Goal: Check status: Check status

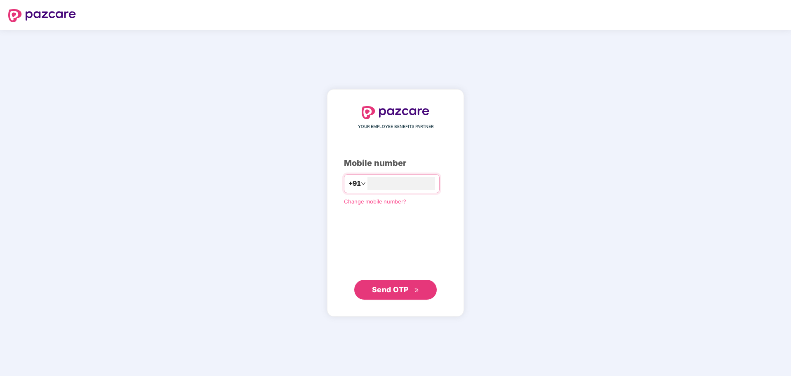
type input "**********"
click at [395, 287] on span "Send OTP" at bounding box center [390, 289] width 37 height 9
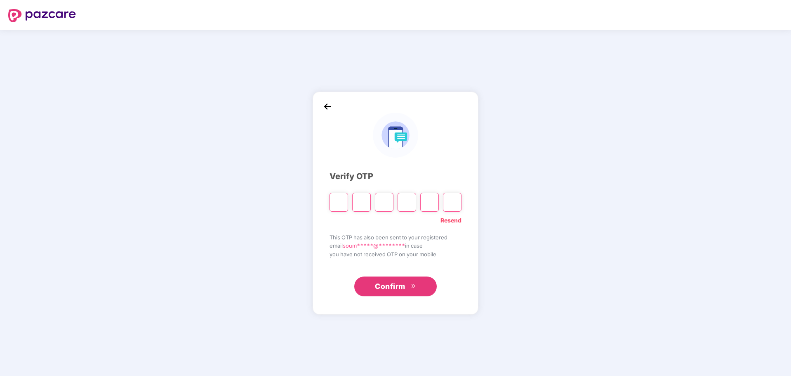
click at [339, 204] on input "Please enter verification code. Digit 1" at bounding box center [339, 202] width 19 height 19
type input "*"
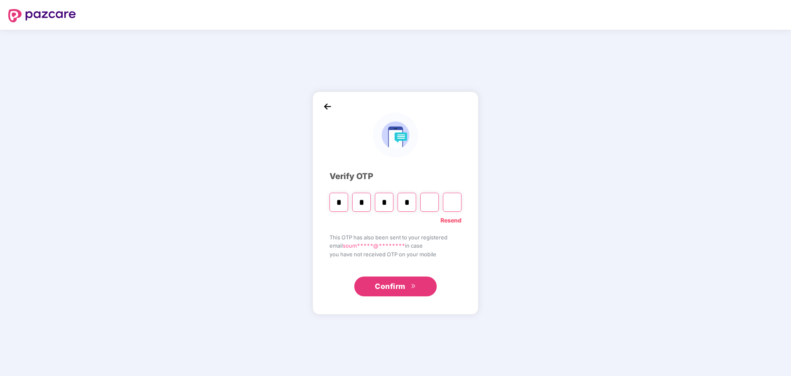
type input "*"
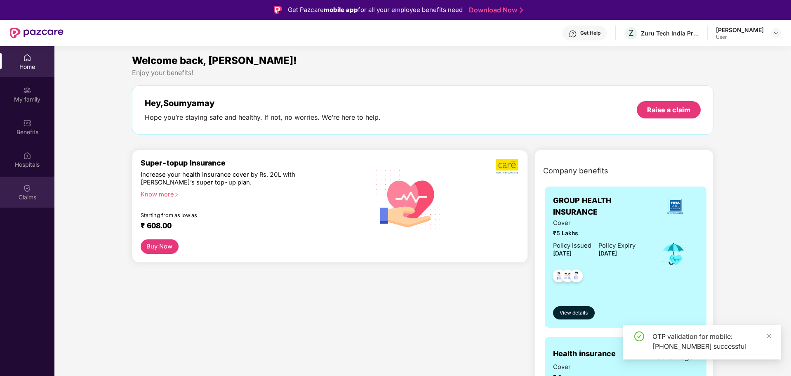
click at [23, 186] on img at bounding box center [27, 188] width 8 height 8
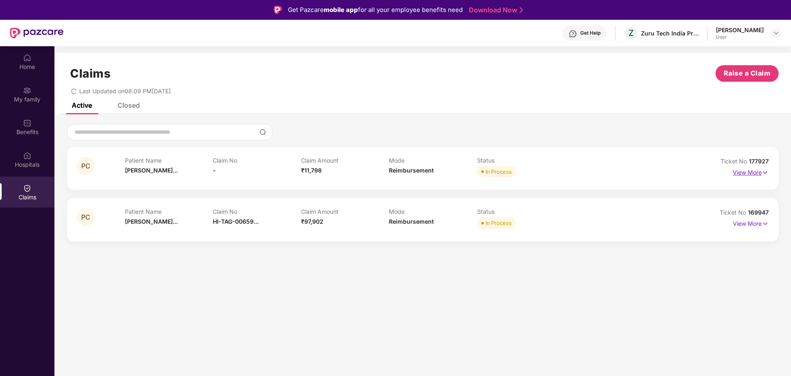
click at [742, 171] on p "View More" at bounding box center [751, 171] width 36 height 11
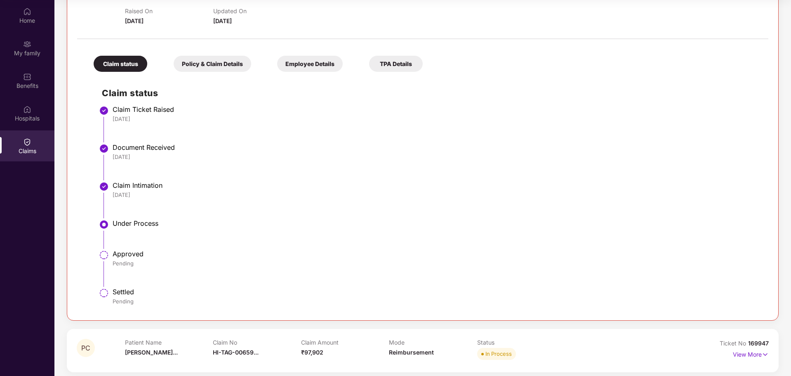
scroll to position [139, 0]
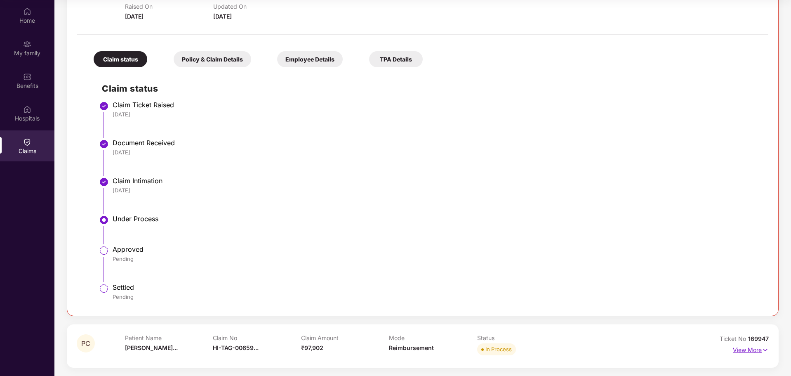
click at [750, 351] on p "View More" at bounding box center [751, 348] width 36 height 11
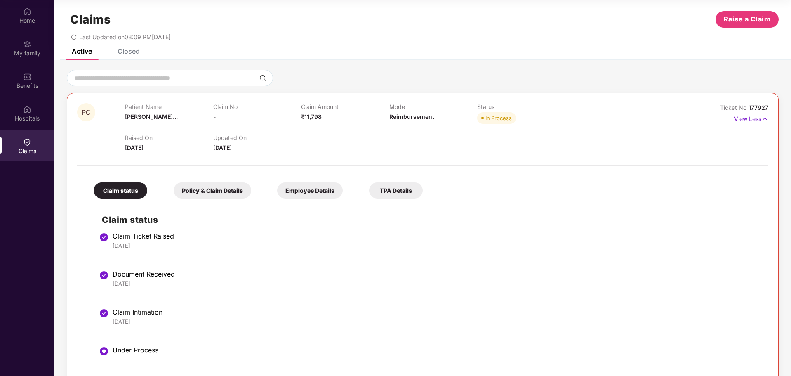
scroll to position [0, 0]
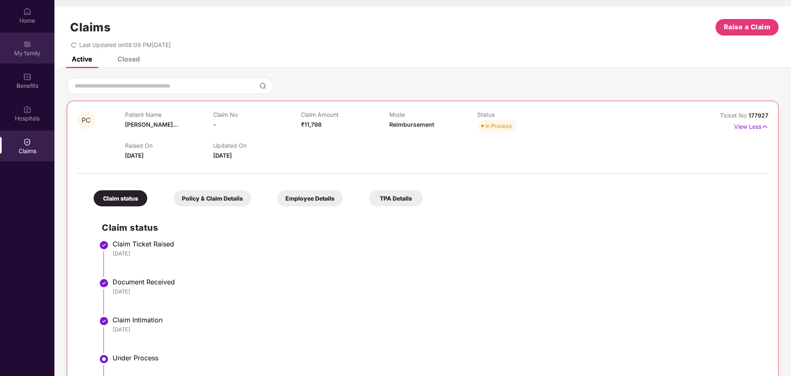
click at [28, 47] on img at bounding box center [27, 44] width 8 height 8
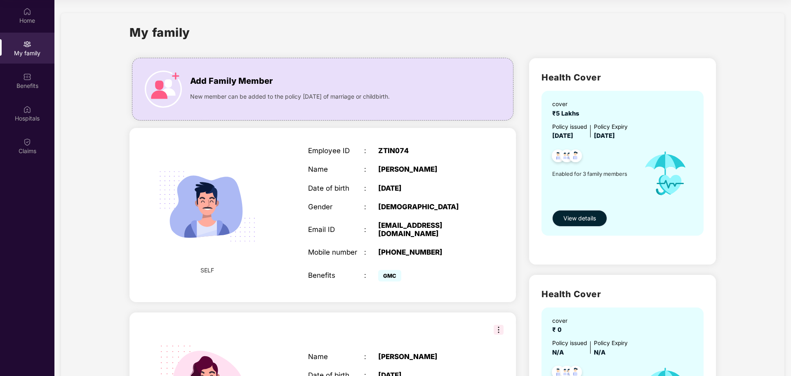
click at [591, 221] on span "View details" at bounding box center [579, 218] width 33 height 9
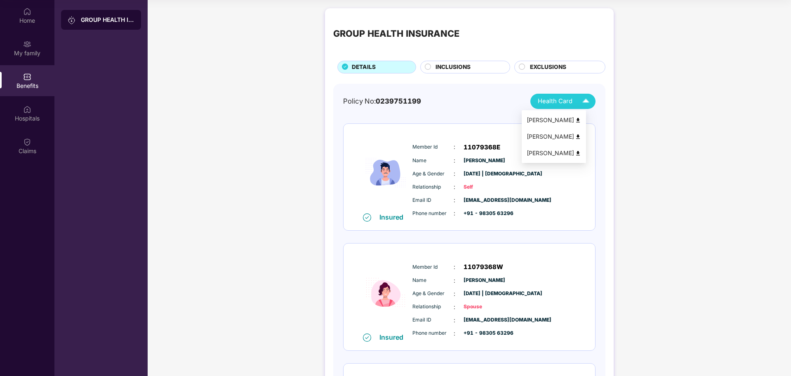
click at [581, 120] on img at bounding box center [578, 120] width 6 height 6
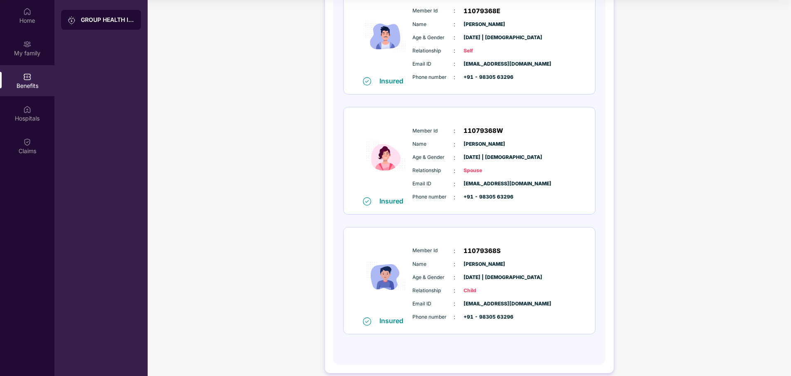
scroll to position [137, 0]
click at [541, 148] on div "Member Id : 11079368W Name : Poulami Chatterjee Age & Gender : 02 Dec 1992 | Fe…" at bounding box center [494, 162] width 168 height 84
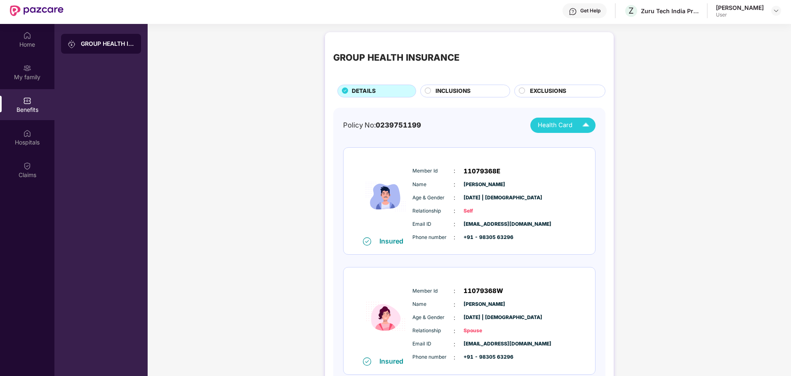
scroll to position [0, 0]
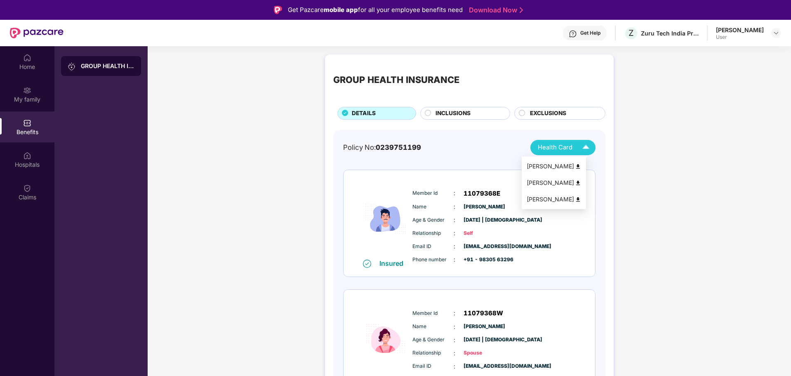
click at [584, 146] on img at bounding box center [586, 147] width 14 height 14
click at [581, 185] on img at bounding box center [578, 183] width 6 height 6
click at [584, 147] on img at bounding box center [586, 147] width 14 height 14
click at [566, 202] on div "Parthasarathi Chatterjee" at bounding box center [554, 199] width 54 height 9
click at [27, 61] on img at bounding box center [27, 58] width 8 height 8
